Goal: Information Seeking & Learning: Learn about a topic

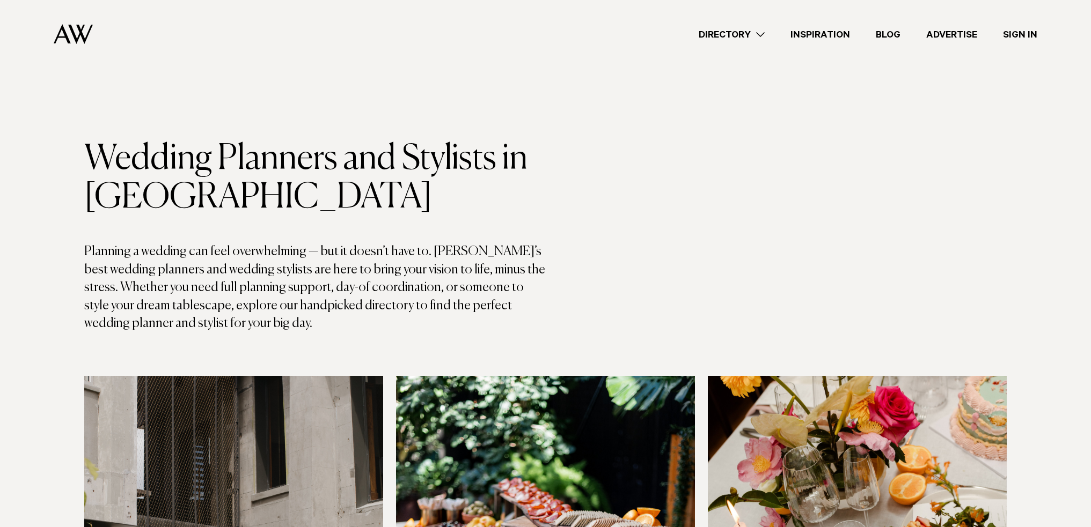
scroll to position [215, 0]
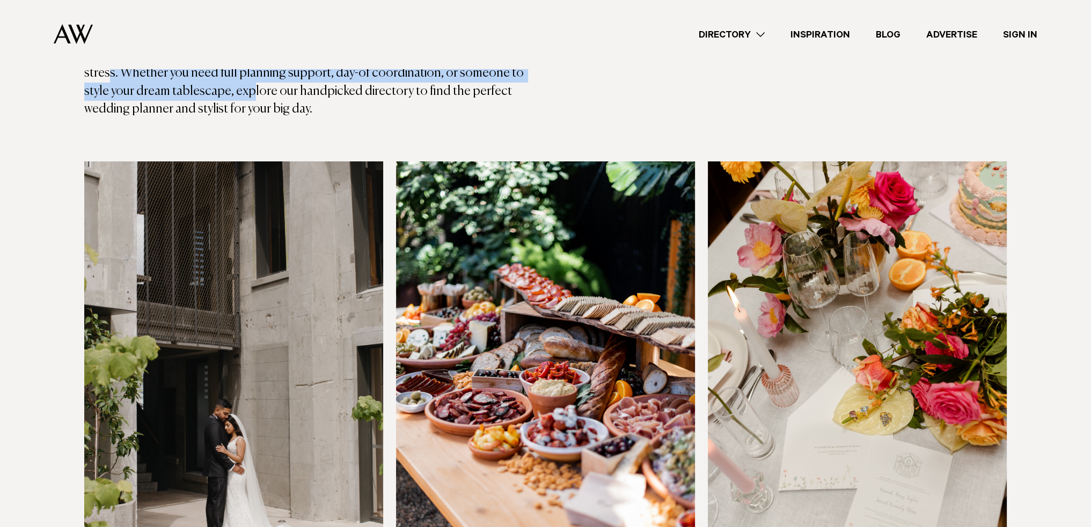
drag, startPoint x: 105, startPoint y: 76, endPoint x: 222, endPoint y: 84, distance: 116.7
click at [222, 84] on p "Planning a wedding can feel overwhelming — but it doesn’t have to. [PERSON_NAME…" at bounding box center [314, 73] width 461 height 90
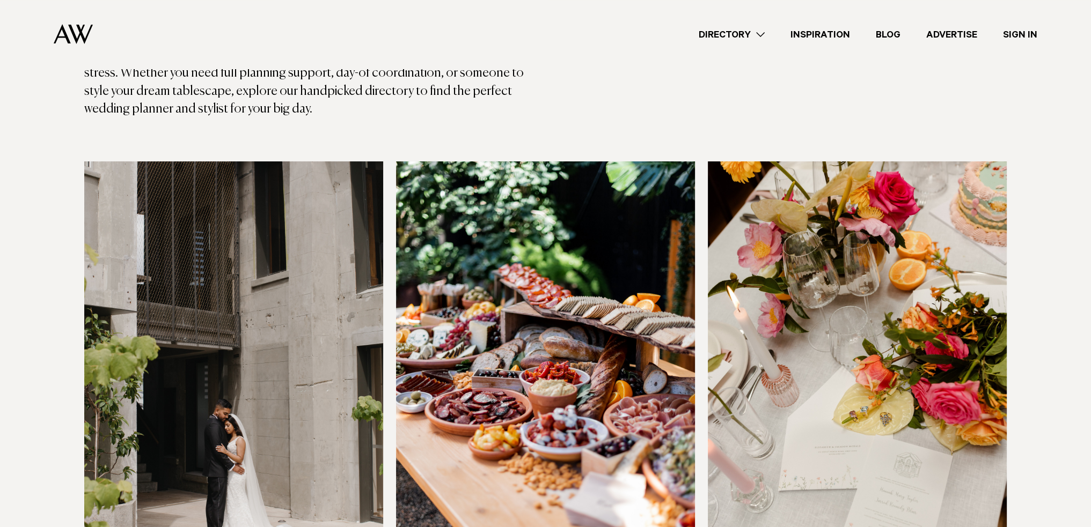
click at [248, 108] on p "Planning a wedding can feel overwhelming — but it doesn’t have to. [PERSON_NAME…" at bounding box center [314, 73] width 461 height 90
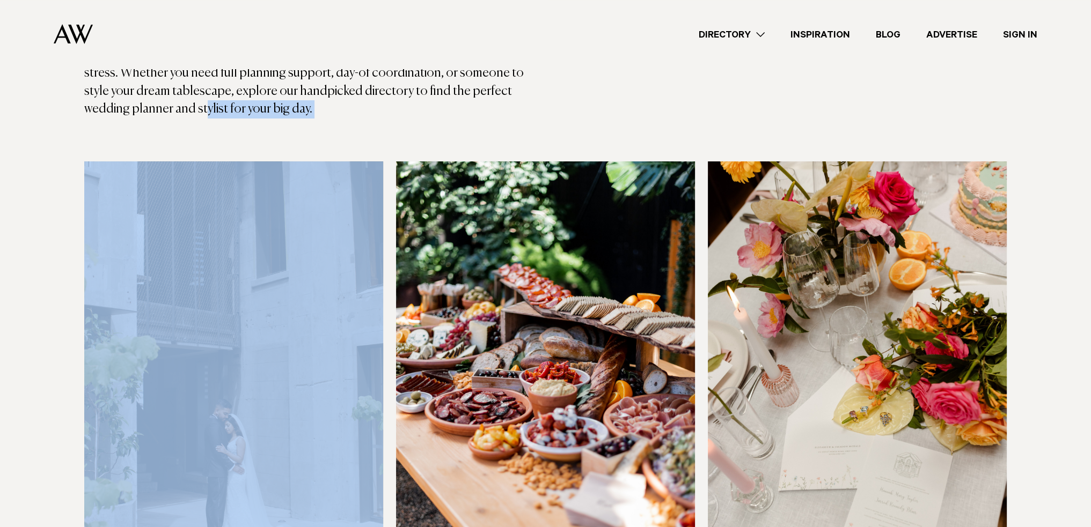
drag, startPoint x: 343, startPoint y: 115, endPoint x: 135, endPoint y: 108, distance: 208.3
click at [135, 108] on p "Planning a wedding can feel overwhelming — but it doesn’t have to. [PERSON_NAME…" at bounding box center [314, 73] width 461 height 90
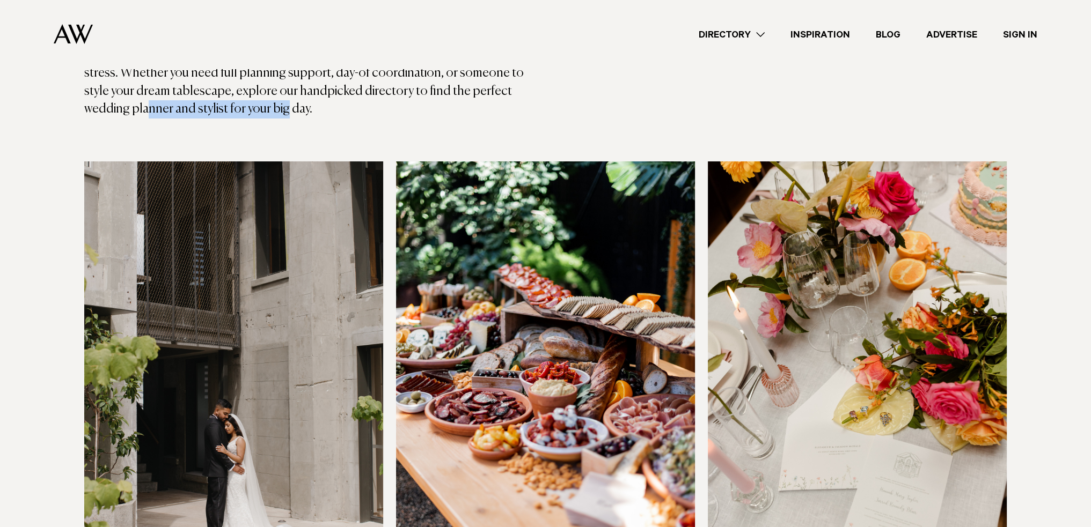
drag, startPoint x: 46, startPoint y: 111, endPoint x: 237, endPoint y: 102, distance: 190.6
click at [237, 102] on p "Planning a wedding can feel overwhelming — but it doesn’t have to. [PERSON_NAME…" at bounding box center [314, 73] width 461 height 90
